Goal: Complete application form: Complete application form

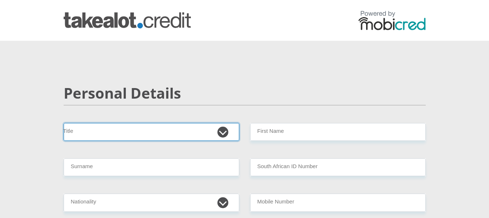
drag, startPoint x: 138, startPoint y: 133, endPoint x: 156, endPoint y: 133, distance: 17.5
click at [148, 133] on select "Mr Ms Mrs Dr [PERSON_NAME]" at bounding box center [152, 132] width 176 height 18
select select "Ms"
click at [64, 123] on select "Mr Ms Mrs Dr [PERSON_NAME]" at bounding box center [152, 132] width 176 height 18
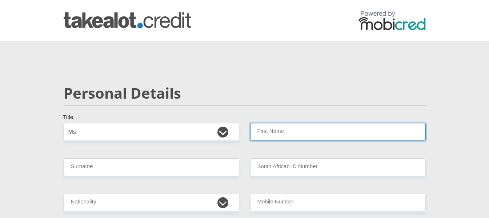
click at [299, 128] on input "First Name" at bounding box center [338, 132] width 176 height 18
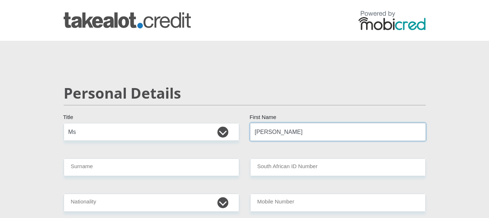
type input "[PERSON_NAME]"
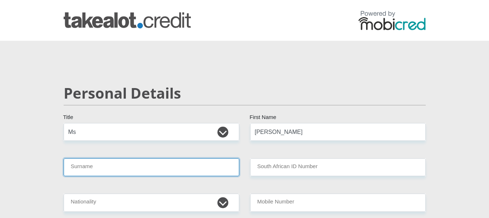
click at [134, 165] on input "Surname" at bounding box center [152, 167] width 176 height 18
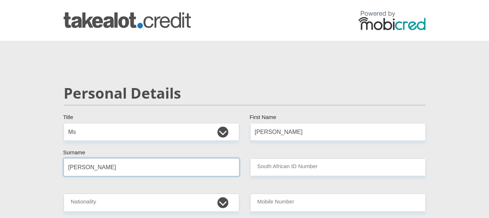
type input "[PERSON_NAME]"
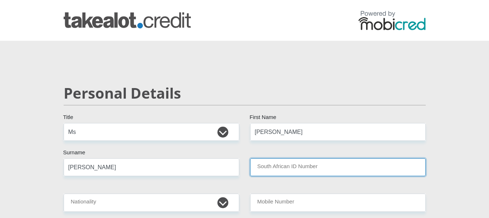
click at [297, 170] on input "South African ID Number" at bounding box center [338, 167] width 176 height 18
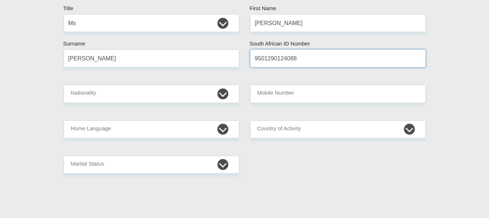
scroll to position [109, 0]
type input "9501290124088"
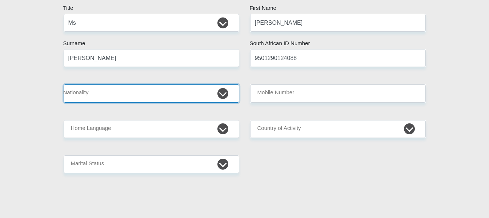
click at [222, 96] on select "[GEOGRAPHIC_DATA] [GEOGRAPHIC_DATA] [GEOGRAPHIC_DATA] [GEOGRAPHIC_DATA] [GEOGRA…" at bounding box center [152, 93] width 176 height 18
select select "ZAF"
click at [64, 84] on select "[GEOGRAPHIC_DATA] [GEOGRAPHIC_DATA] [GEOGRAPHIC_DATA] [GEOGRAPHIC_DATA] [GEOGRA…" at bounding box center [152, 93] width 176 height 18
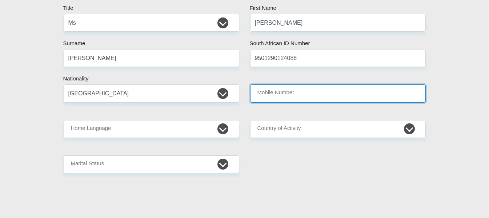
click at [285, 95] on input "Mobile Number" at bounding box center [338, 93] width 176 height 18
type input "0671111568"
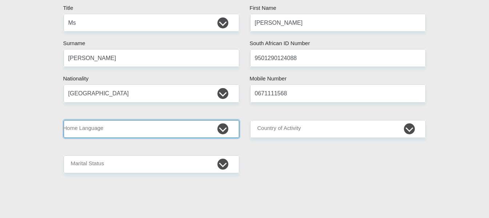
click at [220, 130] on select "Afrikaans English Sepedi South Ndebele Southern Sotho Swati Tsonga Tswana Venda…" at bounding box center [152, 129] width 176 height 18
select select "eng"
click at [64, 120] on select "Afrikaans English Sepedi South Ndebele Southern Sotho Swati Tsonga Tswana Venda…" at bounding box center [152, 129] width 176 height 18
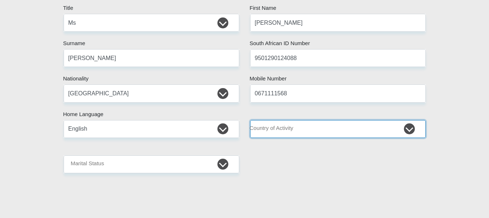
click at [310, 130] on select "[GEOGRAPHIC_DATA] [GEOGRAPHIC_DATA] [GEOGRAPHIC_DATA] [GEOGRAPHIC_DATA] [GEOGRA…" at bounding box center [338, 129] width 176 height 18
select select "ZAF"
click at [250, 120] on select "[GEOGRAPHIC_DATA] [GEOGRAPHIC_DATA] [GEOGRAPHIC_DATA] [GEOGRAPHIC_DATA] [GEOGRA…" at bounding box center [338, 129] width 176 height 18
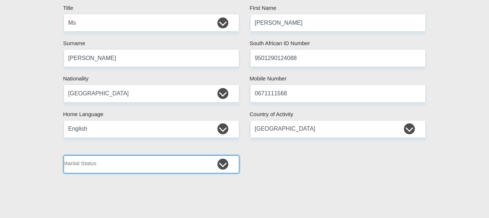
click at [161, 167] on select "Married ANC Single Divorced Widowed Married COP or Customary Law" at bounding box center [152, 164] width 176 height 18
select select "2"
click at [64, 155] on select "Married ANC Single Divorced Widowed Married COP or Customary Law" at bounding box center [152, 164] width 176 height 18
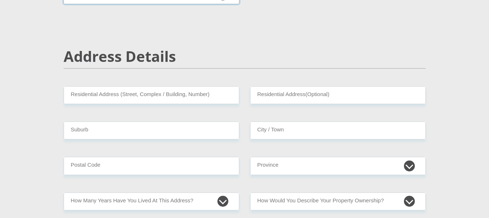
scroll to position [291, 0]
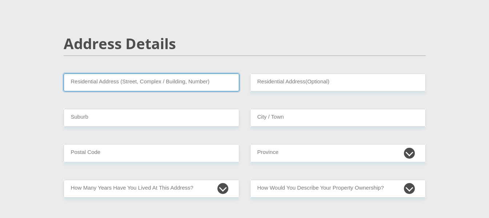
click at [183, 84] on input "Residential Address (Street, Complex / Building, Number)" at bounding box center [152, 82] width 176 height 18
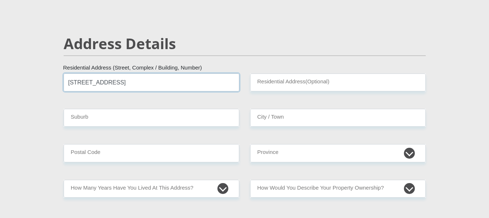
drag, startPoint x: 151, startPoint y: 83, endPoint x: 71, endPoint y: 82, distance: 80.0
click at [59, 80] on div "[STREET_ADDRESS] Residential Address (Street, Complex / Building, Number)" at bounding box center [151, 82] width 187 height 18
type input "[STREET_ADDRESS]"
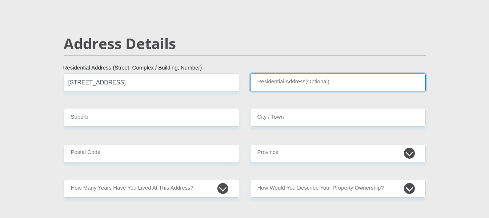
click at [286, 83] on input "Residential Address(Optional)" at bounding box center [338, 82] width 176 height 18
paste input "[STREET_ADDRESS]"
type input "[STREET_ADDRESS]"
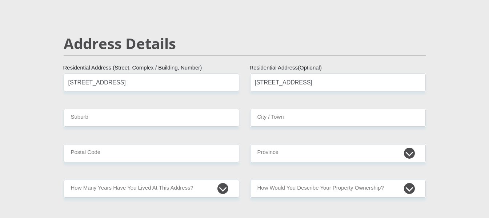
drag, startPoint x: 278, startPoint y: 83, endPoint x: 256, endPoint y: 49, distance: 39.8
click at [256, 49] on h2 "Address Details" at bounding box center [245, 43] width 362 height 17
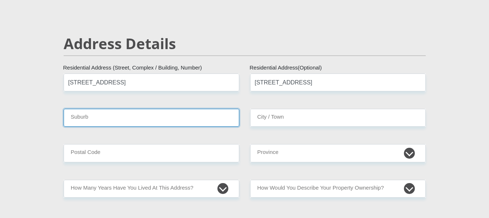
click at [160, 118] on input "Suburb" at bounding box center [152, 118] width 176 height 18
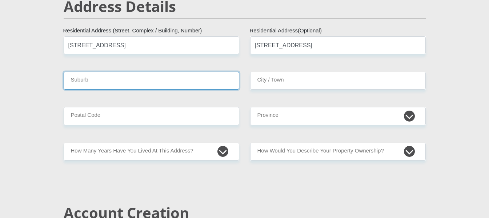
scroll to position [327, 0]
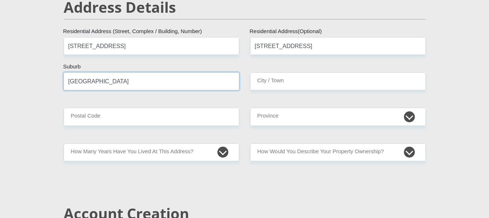
type input "[GEOGRAPHIC_DATA]"
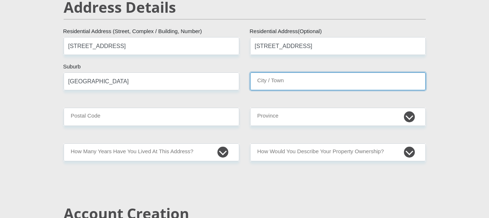
click at [264, 84] on input "City / Town" at bounding box center [338, 81] width 176 height 18
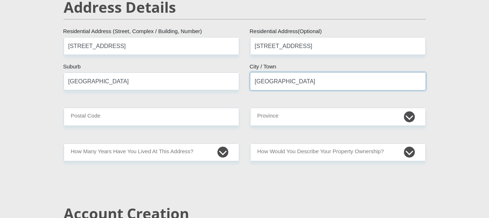
type input "[GEOGRAPHIC_DATA]"
drag, startPoint x: 107, startPoint y: 84, endPoint x: 36, endPoint y: 84, distance: 70.9
type input "heathfield"
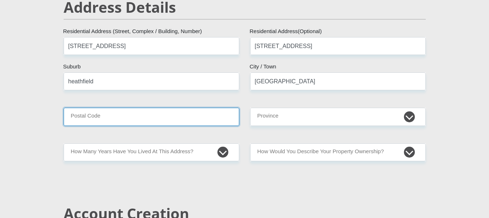
click at [107, 112] on input "Postal Code" at bounding box center [152, 117] width 176 height 18
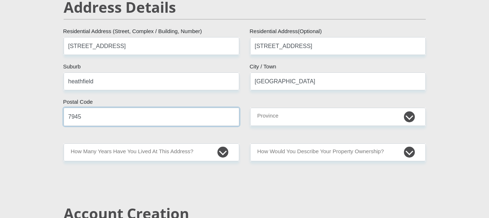
type input "7945"
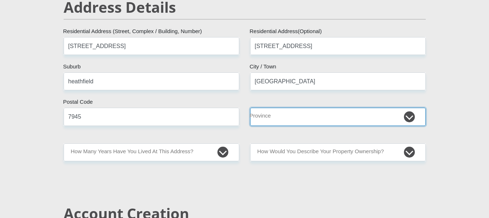
click at [264, 119] on select "Eastern Cape Free State [GEOGRAPHIC_DATA] [GEOGRAPHIC_DATA][DATE] [GEOGRAPHIC_D…" at bounding box center [338, 117] width 176 height 18
select select "Western Cape"
click at [250, 108] on select "Eastern Cape Free State [GEOGRAPHIC_DATA] [GEOGRAPHIC_DATA][DATE] [GEOGRAPHIC_D…" at bounding box center [338, 117] width 176 height 18
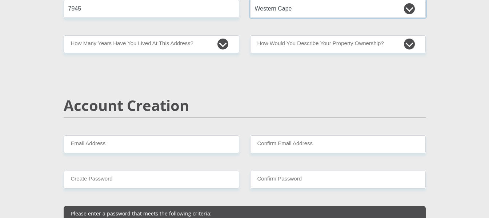
scroll to position [437, 0]
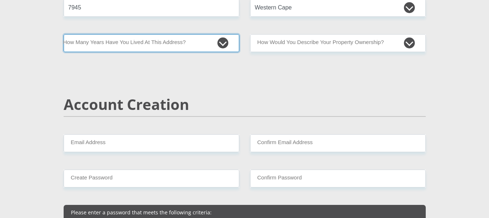
click at [222, 44] on select "less than 1 year 1-3 years 3-5 years 5+ years" at bounding box center [152, 43] width 176 height 18
select select "5"
click at [64, 34] on select "less than 1 year 1-3 years 3-5 years 5+ years" at bounding box center [152, 43] width 176 height 18
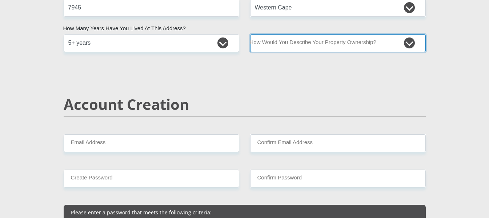
click at [386, 42] on select "Owned Rented Family Owned Company Dwelling" at bounding box center [338, 43] width 176 height 18
select select "parents"
click at [250, 34] on select "Owned Rented Family Owned Company Dwelling" at bounding box center [338, 43] width 176 height 18
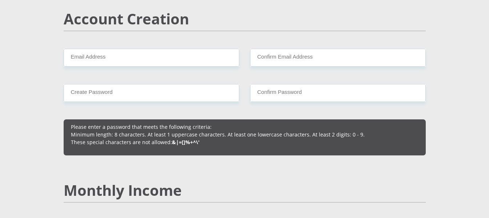
scroll to position [509, 0]
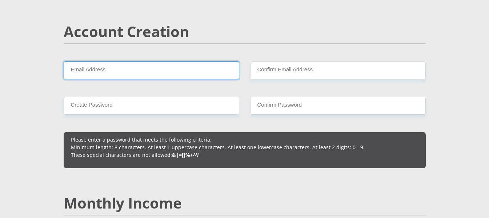
click at [163, 71] on input "Email Address" at bounding box center [152, 70] width 176 height 18
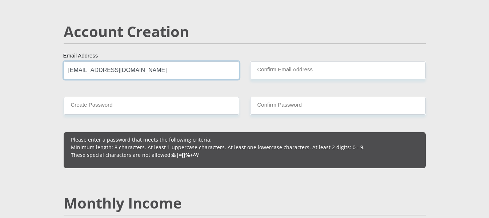
click at [202, 69] on input "[EMAIL_ADDRESS][DOMAIN_NAME]" at bounding box center [152, 70] width 176 height 18
type input "[EMAIL_ADDRESS][DOMAIN_NAME]"
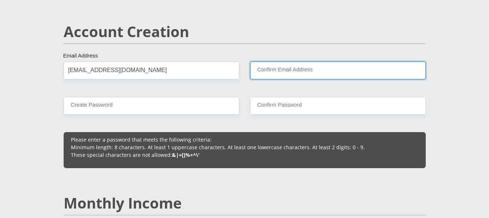
paste input "[EMAIL_ADDRESS][DOMAIN_NAME]"
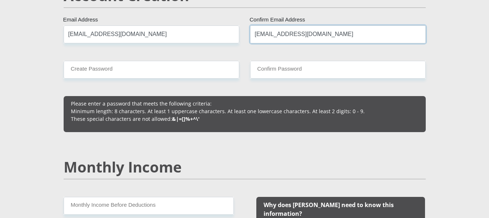
scroll to position [546, 0]
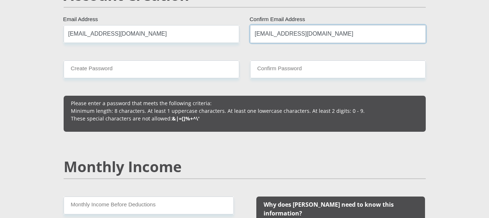
type input "[EMAIL_ADDRESS][DOMAIN_NAME]"
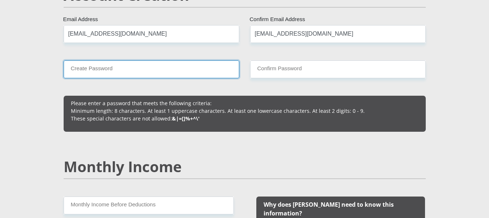
click at [113, 73] on input "Create Password" at bounding box center [152, 69] width 176 height 18
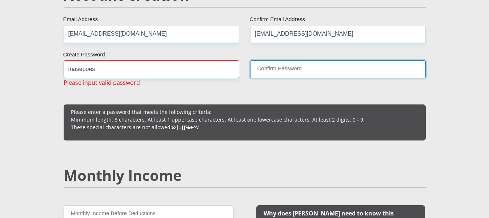
click at [274, 67] on input "Confirm Password" at bounding box center [338, 69] width 176 height 18
click at [266, 65] on input "Confirm Password" at bounding box center [338, 69] width 176 height 18
click at [268, 69] on input "Confirm Password" at bounding box center [338, 69] width 176 height 18
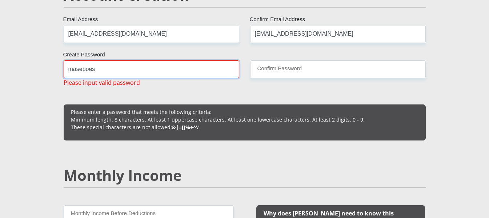
click at [101, 72] on input "masepoes" at bounding box center [152, 69] width 176 height 18
type input "Masepoes6"
click at [107, 71] on input "Masepoes6" at bounding box center [152, 69] width 176 height 18
drag, startPoint x: 107, startPoint y: 71, endPoint x: 55, endPoint y: 69, distance: 52.0
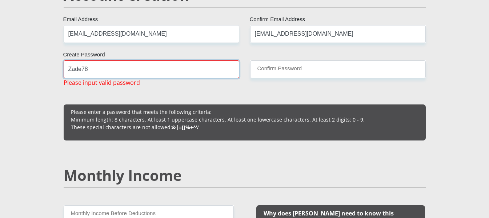
type input "Zade786"
drag, startPoint x: 120, startPoint y: 71, endPoint x: 72, endPoint y: 72, distance: 48.0
click at [72, 72] on input "Zade786" at bounding box center [152, 69] width 176 height 18
click at [96, 72] on input "Zade786" at bounding box center [152, 69] width 176 height 18
drag, startPoint x: 77, startPoint y: 72, endPoint x: 45, endPoint y: 78, distance: 32.2
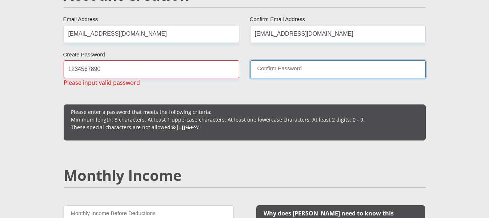
click at [289, 72] on input "Confirm Password" at bounding box center [338, 69] width 176 height 18
drag, startPoint x: 289, startPoint y: 72, endPoint x: 229, endPoint y: 75, distance: 59.7
click at [288, 72] on input "Confirm Password" at bounding box center [338, 69] width 176 height 18
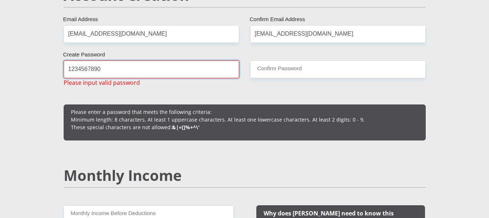
click at [105, 72] on input "1234567890" at bounding box center [152, 69] width 176 height 18
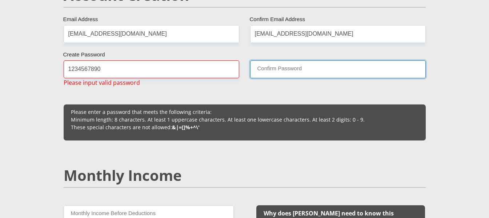
click at [290, 73] on input "Confirm Password" at bounding box center [338, 69] width 176 height 18
drag, startPoint x: 290, startPoint y: 72, endPoint x: 276, endPoint y: 72, distance: 13.1
drag, startPoint x: 276, startPoint y: 72, endPoint x: 267, endPoint y: 68, distance: 10.1
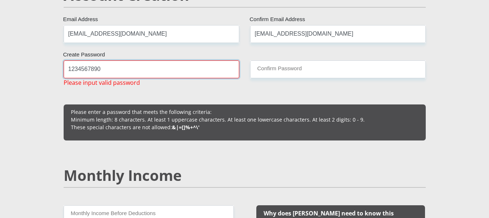
drag, startPoint x: 267, startPoint y: 68, endPoint x: 207, endPoint y: 71, distance: 60.1
click at [207, 71] on input "1234567890" at bounding box center [152, 69] width 176 height 18
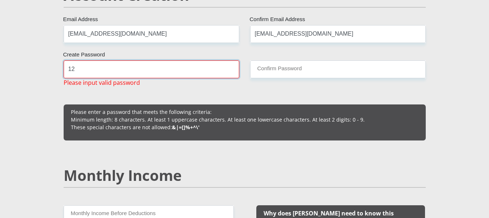
type input "1"
click at [207, 71] on input "#Masepoes6" at bounding box center [152, 69] width 176 height 18
click at [97, 70] on input "#Masepoes786!" at bounding box center [152, 69] width 176 height 18
type input "#Masepoess786!"
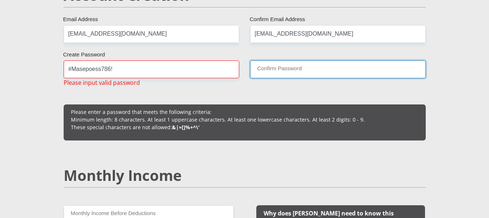
click at [273, 68] on input "Confirm Password" at bounding box center [338, 69] width 176 height 18
drag, startPoint x: 295, startPoint y: 71, endPoint x: 291, endPoint y: 69, distance: 4.4
click at [292, 69] on input "Confirm Password" at bounding box center [338, 69] width 176 height 18
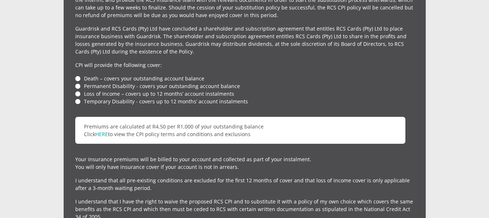
scroll to position [1746, 0]
